Goal: Information Seeking & Learning: Check status

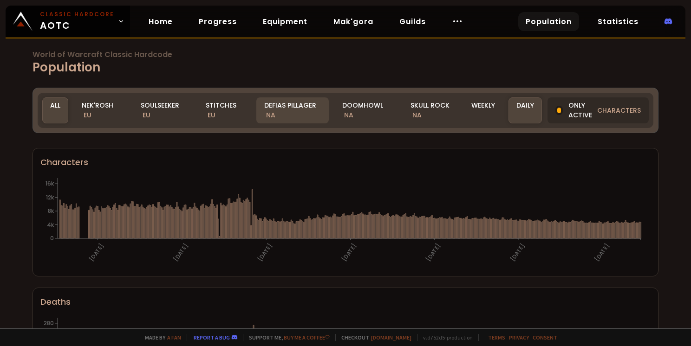
click at [267, 107] on div "Defias Pillager NA" at bounding box center [292, 111] width 72 height 26
click at [291, 112] on div "Defias Pillager NA" at bounding box center [292, 111] width 72 height 26
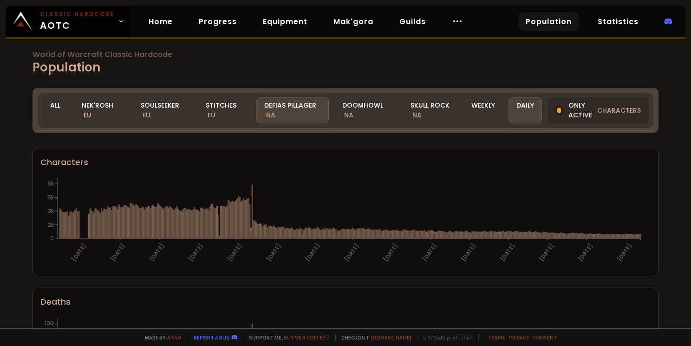
click at [291, 112] on div "Defias Pillager NA" at bounding box center [292, 111] width 72 height 26
click at [575, 112] on div "Only active characters" at bounding box center [598, 111] width 101 height 26
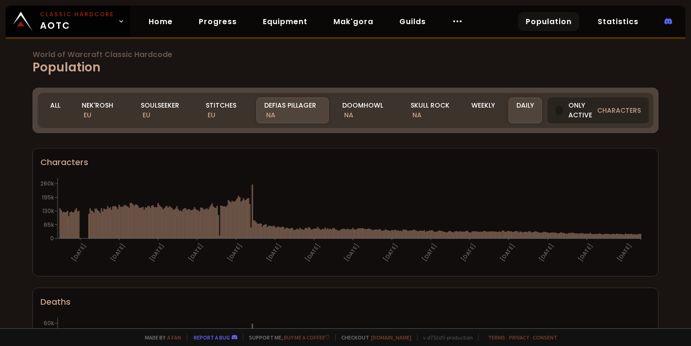
click at [564, 108] on div "Only active characters" at bounding box center [598, 111] width 101 height 26
